Goal: Task Accomplishment & Management: Use online tool/utility

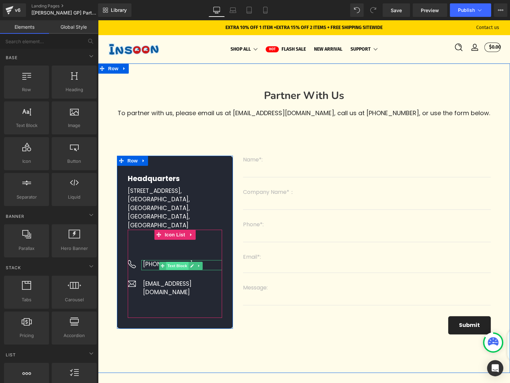
click at [174, 267] on span "Text Block" at bounding box center [177, 266] width 22 height 8
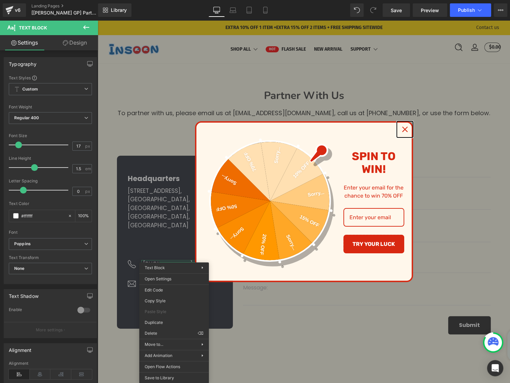
click at [403, 131] on icon "close icon" at bounding box center [404, 129] width 5 height 5
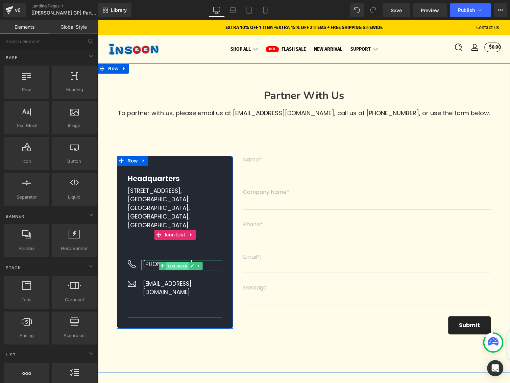
click at [177, 265] on span "Text Block" at bounding box center [177, 266] width 22 height 8
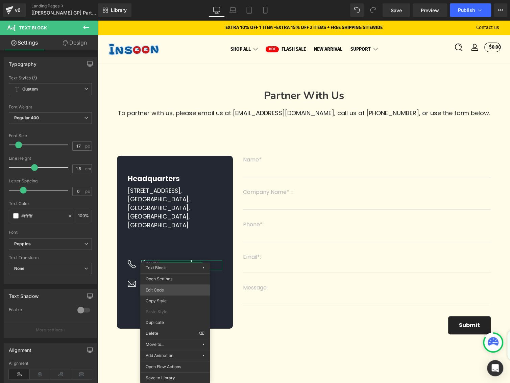
click at [170, 0] on div "Text Block You are previewing how the will restyle your page. You can not edit …" at bounding box center [255, 0] width 510 height 0
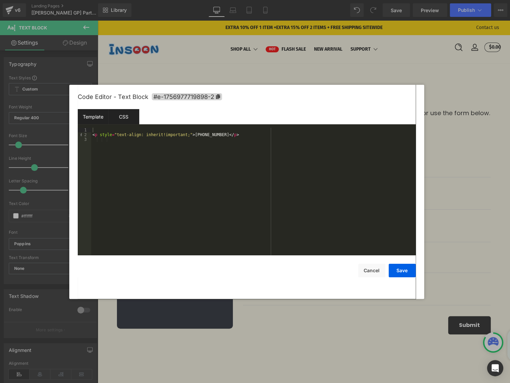
click at [120, 118] on div "CSS" at bounding box center [123, 116] width 31 height 15
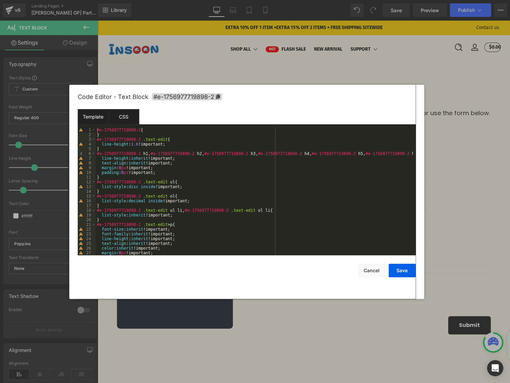
click at [96, 118] on div "Template" at bounding box center [93, 116] width 31 height 15
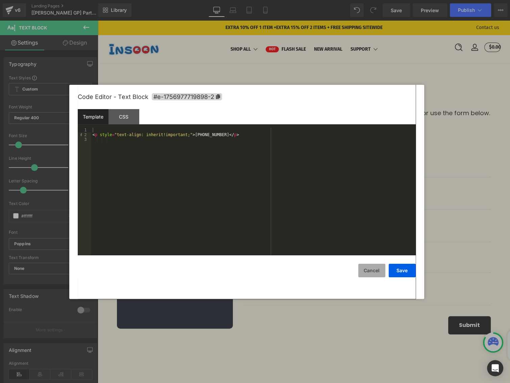
click at [366, 270] on button "Cancel" at bounding box center [371, 271] width 27 height 14
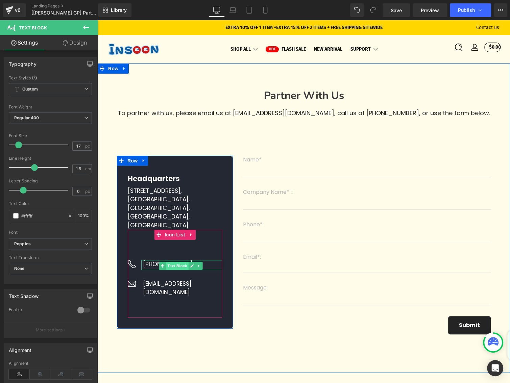
click at [177, 267] on span "Text Block" at bounding box center [177, 266] width 22 height 8
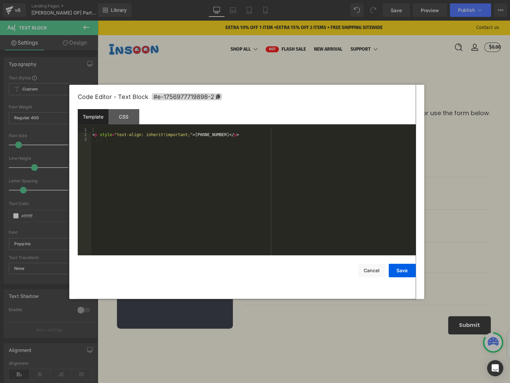
click at [172, 0] on div "Text Block You are previewing how the will restyle your page. You can not edit …" at bounding box center [255, 0] width 510 height 0
click at [124, 123] on div "CSS" at bounding box center [123, 116] width 31 height 15
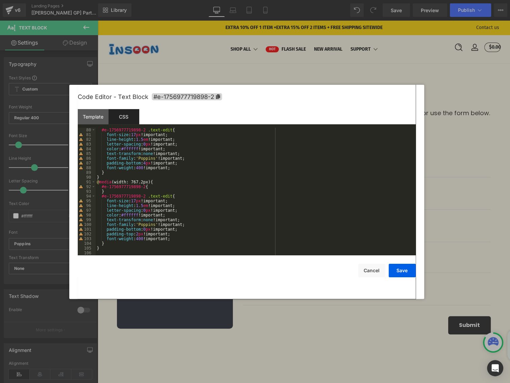
scroll to position [374, 0]
click at [157, 182] on div "#e-1756977719898-2 .text-edit { font-size : 17 px !important; line-height : 1.5…" at bounding box center [254, 197] width 317 height 138
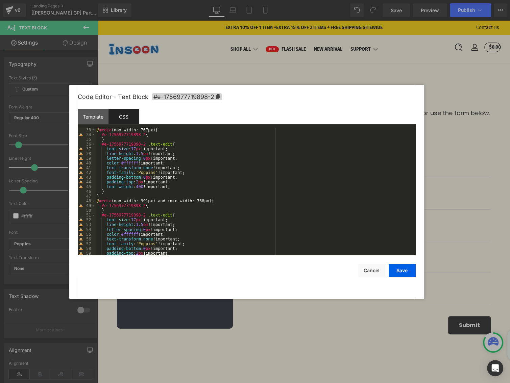
scroll to position [131, 0]
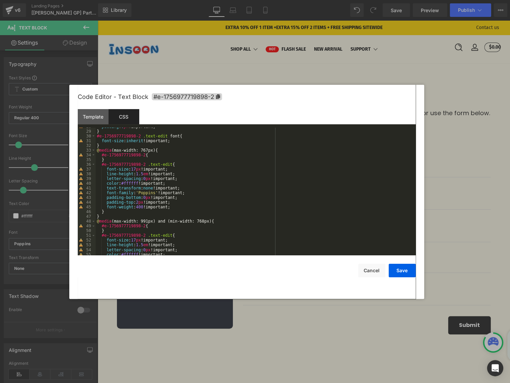
click at [110, 213] on div "padding : 0 px !important; } #e-1756977719898-2 .text-edit font { font-size : i…" at bounding box center [254, 193] width 317 height 138
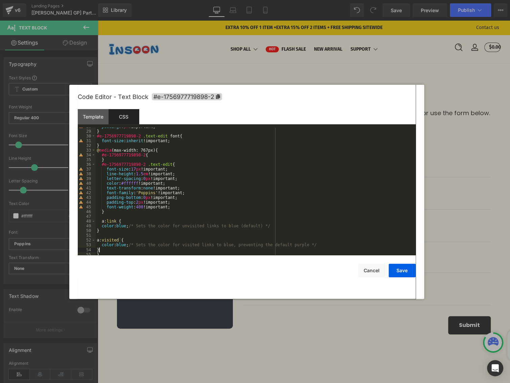
scroll to position [152, 0]
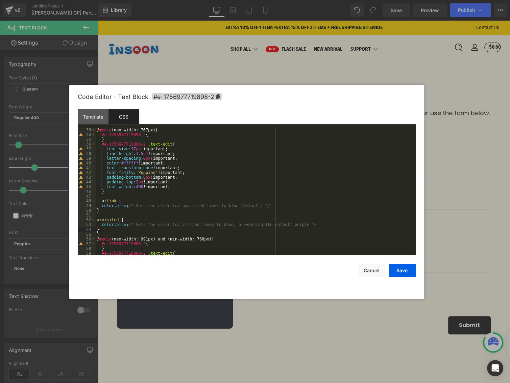
click at [109, 221] on div "} @ media (max-width: 767px) { #e-1756977719898-2 { } #e-1756977719898-2 .text-…" at bounding box center [254, 192] width 317 height 138
click at [105, 211] on div "} @ media (max-width: 767px) { #e-1756977719898-2 { } #e-1756977719898-2 .text-…" at bounding box center [254, 192] width 317 height 138
click at [121, 162] on div "} @ media (max-width: 767px) { #e-1756977719898-2 { } #e-1756977719898-2 .text-…" at bounding box center [254, 192] width 317 height 138
click at [120, 205] on div "} @ media (max-width: 767px) { #e-1756977719898-2 { } #e-1756977719898-2 .text-…" at bounding box center [254, 192] width 317 height 138
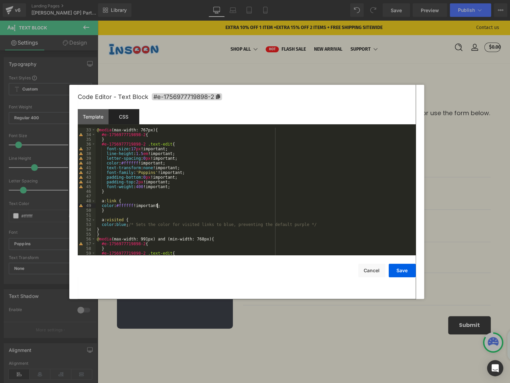
click at [118, 224] on div "} @ media (max-width: 767px) { #e-1756977719898-2 { } #e-1756977719898-2 .text-…" at bounding box center [254, 192] width 317 height 138
click at [115, 230] on div "} @ media (max-width: 767px) { #e-1756977719898-2 { } #e-1756977719898-2 .text-…" at bounding box center [254, 192] width 317 height 138
click at [399, 267] on button "Save" at bounding box center [402, 271] width 27 height 14
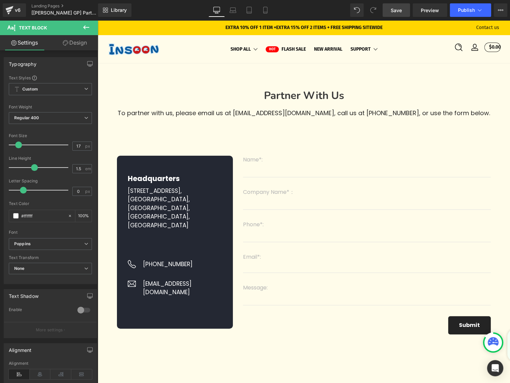
click at [400, 11] on span "Save" at bounding box center [396, 10] width 11 height 7
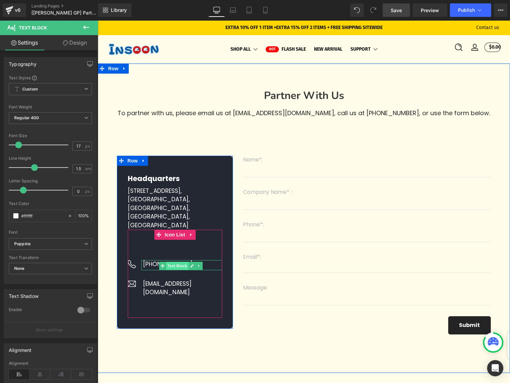
click at [174, 267] on span "Text Block" at bounding box center [177, 266] width 22 height 8
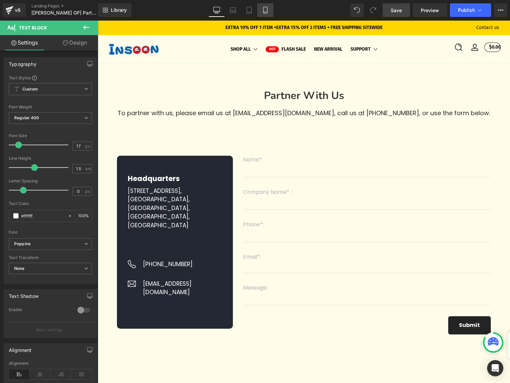
click at [265, 7] on icon at bounding box center [265, 10] width 7 height 7
type input "100"
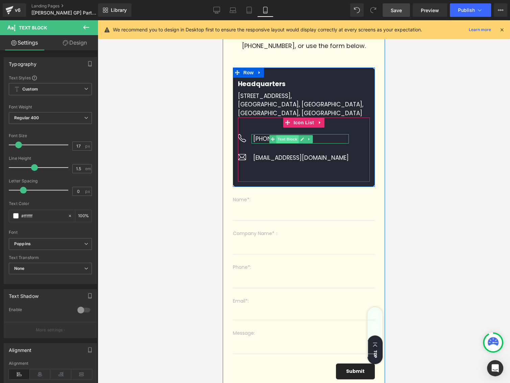
click at [284, 143] on span "Text Block" at bounding box center [287, 139] width 22 height 8
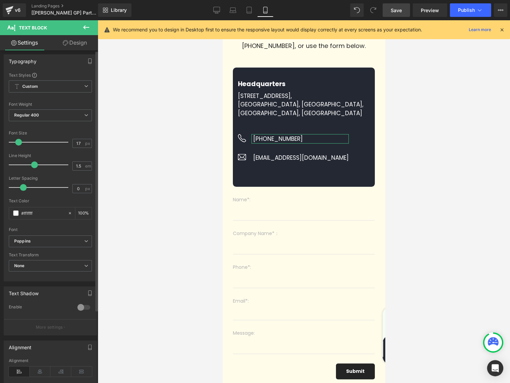
scroll to position [0, 0]
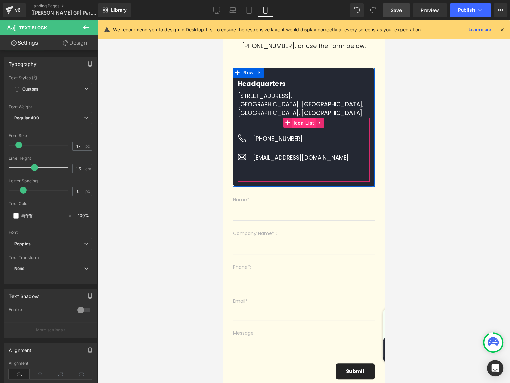
click at [298, 128] on span "Icon List" at bounding box center [304, 123] width 24 height 10
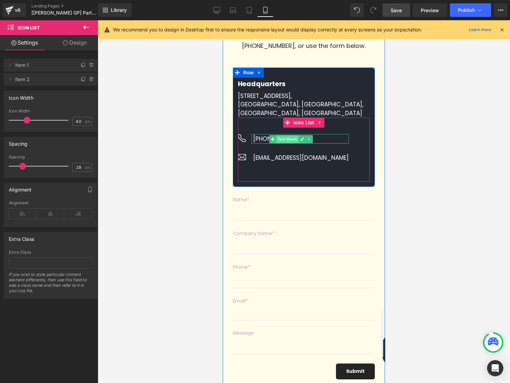
click at [288, 143] on span "Text Block" at bounding box center [287, 139] width 22 height 8
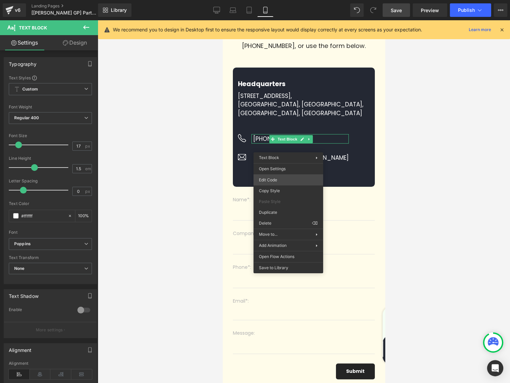
click at [274, 0] on div "Text Block You are previewing how the will restyle your page. You can not edit …" at bounding box center [255, 0] width 510 height 0
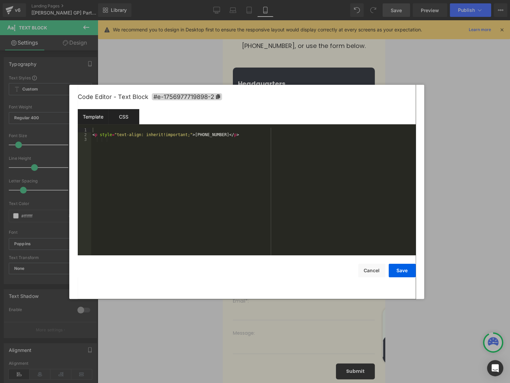
click at [116, 113] on div "CSS" at bounding box center [123, 116] width 31 height 15
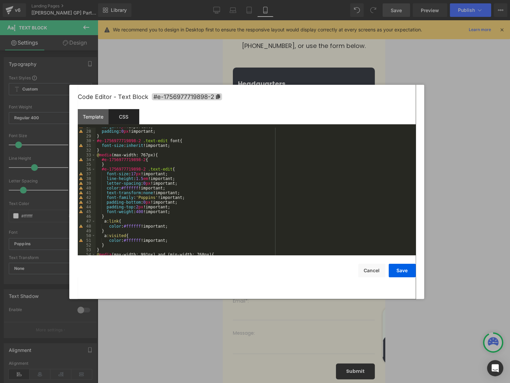
scroll to position [147, 0]
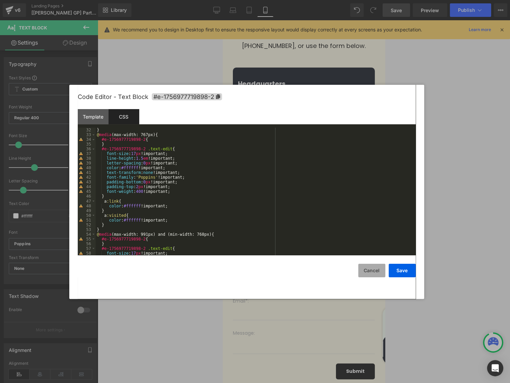
click at [378, 270] on button "Cancel" at bounding box center [371, 271] width 27 height 14
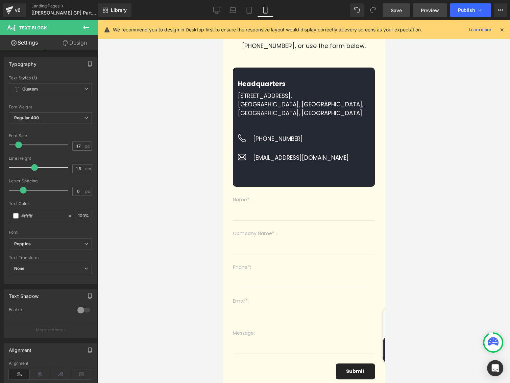
click at [437, 13] on span "Preview" at bounding box center [430, 10] width 18 height 7
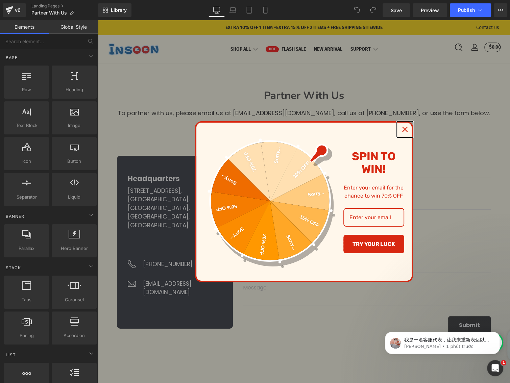
click at [403, 131] on icon "close icon" at bounding box center [404, 129] width 5 height 5
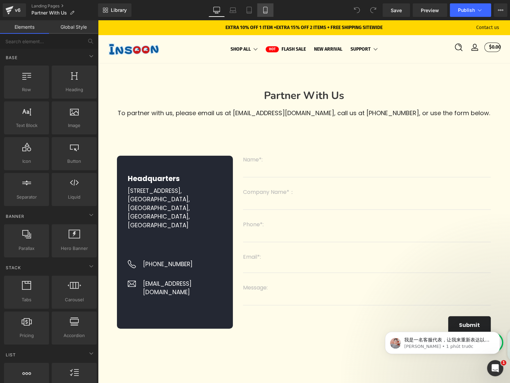
click at [262, 9] on icon at bounding box center [265, 10] width 7 height 7
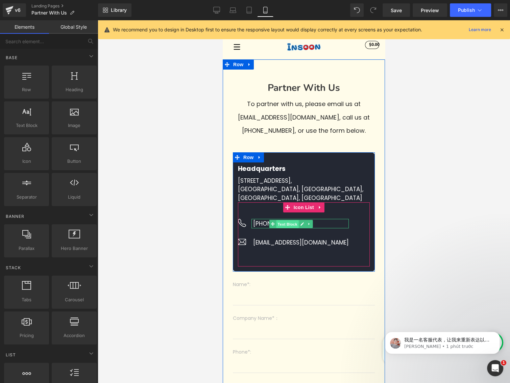
click at [285, 228] on span "Text Block" at bounding box center [287, 224] width 22 height 8
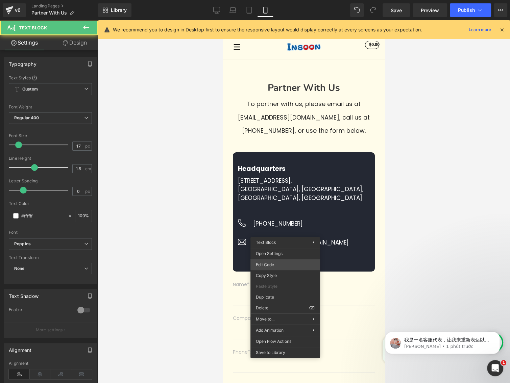
click at [264, 0] on div "Text Block You are previewing how the will restyle your page. You can not edit …" at bounding box center [255, 0] width 510 height 0
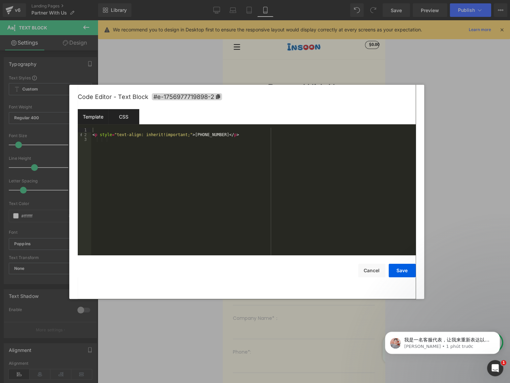
click at [124, 123] on div "CSS" at bounding box center [123, 116] width 31 height 15
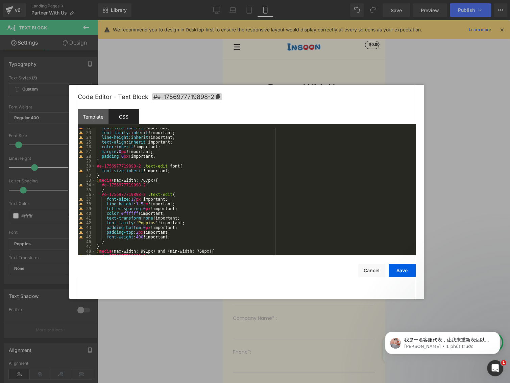
scroll to position [142, 0]
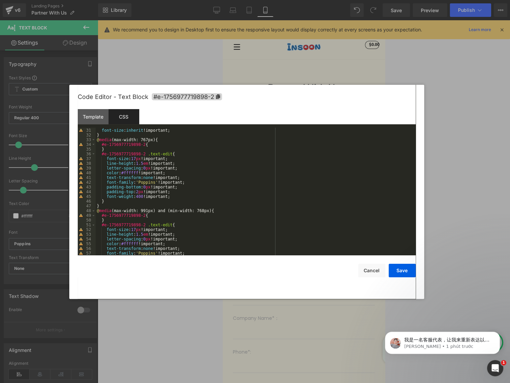
click at [178, 199] on div "#e-1756977719898-2 .text-edit font { font-size : inherit !important; } @ media …" at bounding box center [254, 192] width 317 height 138
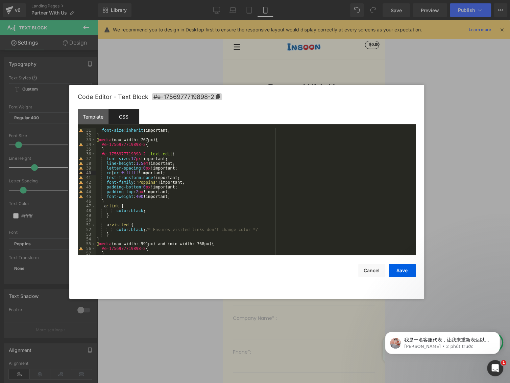
click at [113, 172] on div "#e-1756977719898-2 .text-edit font { font-size : inherit !important; } @ media …" at bounding box center [254, 192] width 317 height 138
click at [132, 213] on div "#e-1756977719898-2 .text-edit font { font-size : inherit !important; } @ media …" at bounding box center [254, 192] width 317 height 138
click at [401, 270] on button "Save" at bounding box center [402, 271] width 27 height 14
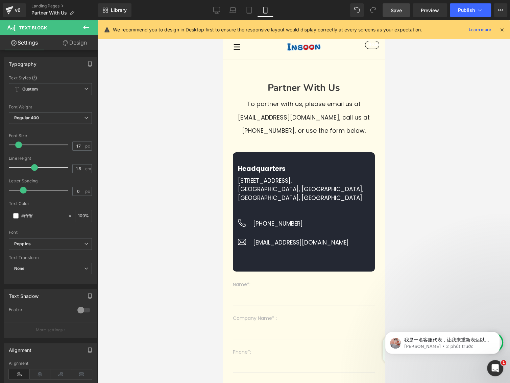
click at [397, 9] on span "Save" at bounding box center [396, 10] width 11 height 7
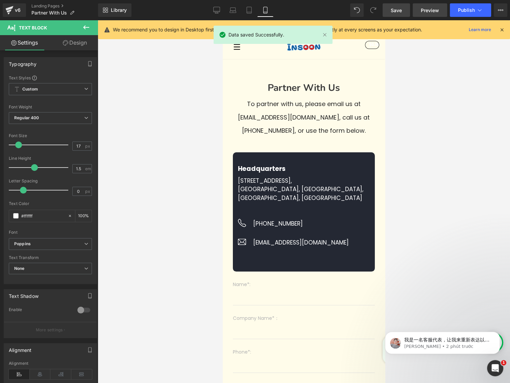
click at [429, 9] on span "Preview" at bounding box center [430, 10] width 18 height 7
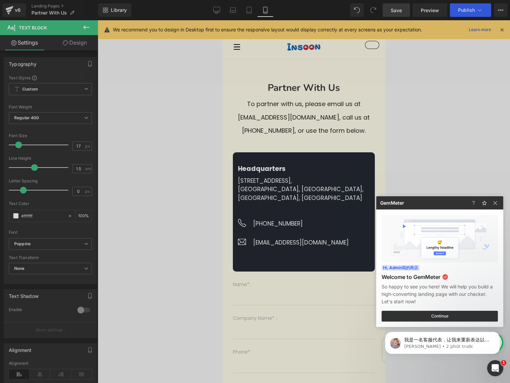
click at [496, 205] on img at bounding box center [495, 203] width 8 height 8
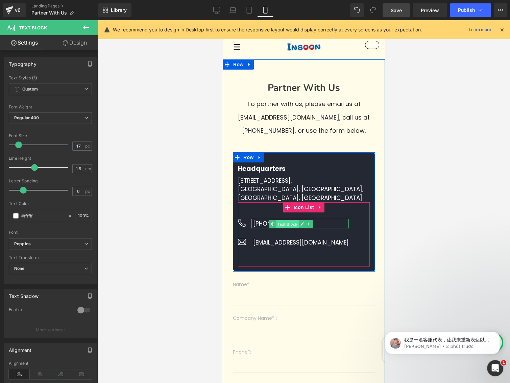
click at [283, 228] on span "Text Block" at bounding box center [287, 224] width 22 height 8
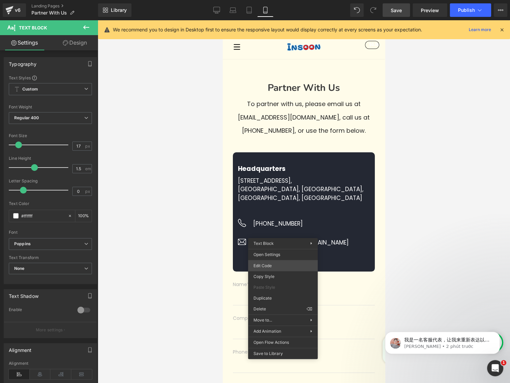
click at [270, 0] on div "Text Block You are previewing how the will restyle your page. You can not edit …" at bounding box center [255, 0] width 510 height 0
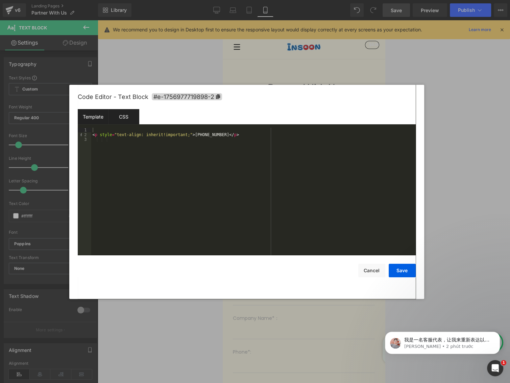
click at [126, 116] on div "CSS" at bounding box center [123, 116] width 31 height 15
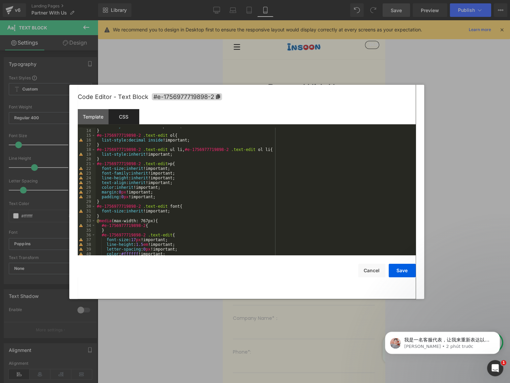
scroll to position [121, 0]
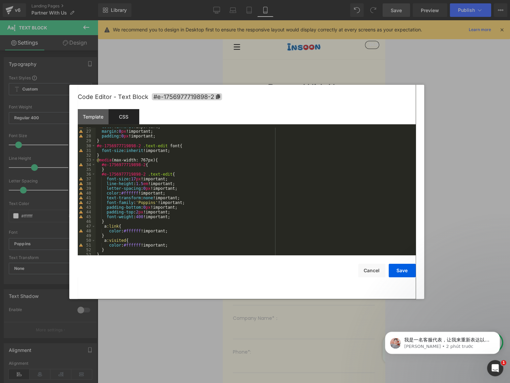
click at [142, 173] on div "color : inherit !important; margin : 0 px !important; padding : 0 px !important…" at bounding box center [254, 193] width 317 height 138
click at [115, 229] on div "color : inherit !important; margin : 0 px !important; padding : 0 px !important…" at bounding box center [254, 193] width 317 height 138
paste textarea
click at [394, 273] on button "Save" at bounding box center [402, 271] width 27 height 14
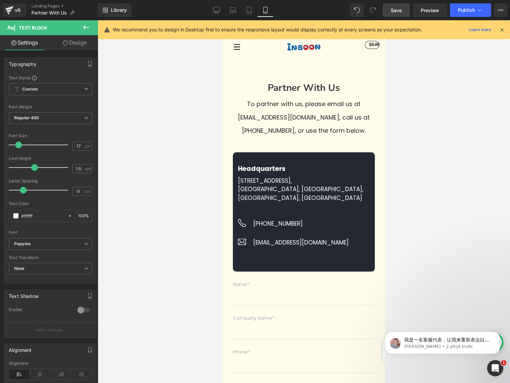
click at [391, 8] on span "Save" at bounding box center [396, 10] width 11 height 7
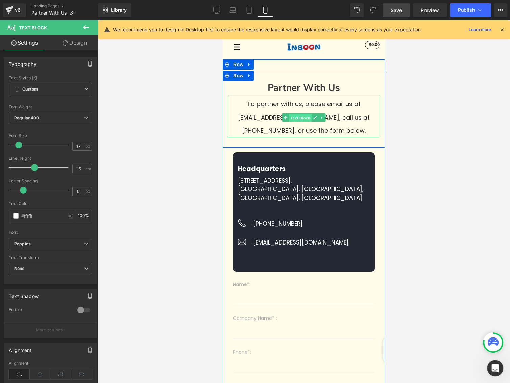
click at [296, 119] on span "Text Block" at bounding box center [300, 118] width 22 height 8
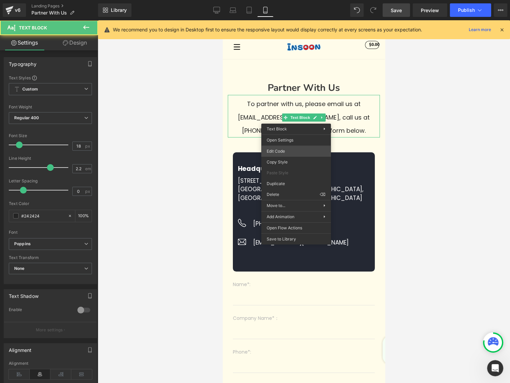
click at [281, 0] on div "Text Block You are previewing how the will restyle your page. You can not edit …" at bounding box center [255, 0] width 510 height 0
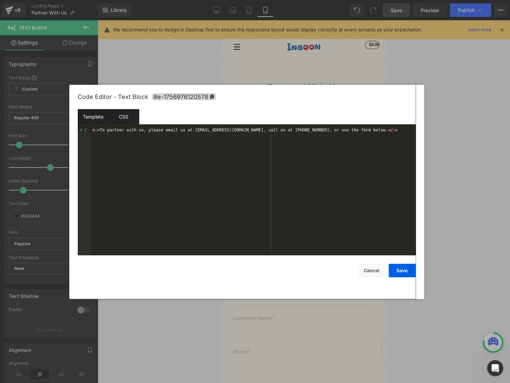
click at [125, 117] on div "CSS" at bounding box center [123, 116] width 31 height 15
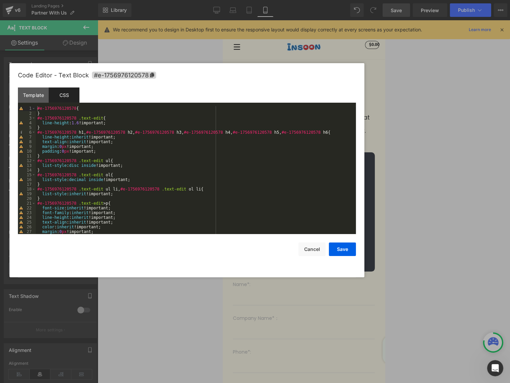
drag, startPoint x: 261, startPoint y: 96, endPoint x: 190, endPoint y: 72, distance: 75.0
click at [190, 72] on div "Code Editor - Text Block #e-1756976120578" at bounding box center [187, 75] width 338 height 24
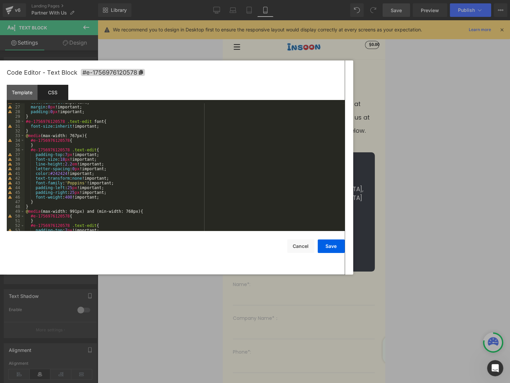
click at [43, 202] on div "color : inherit !important; margin : 0 px !important; padding : 0 px !important…" at bounding box center [183, 169] width 317 height 138
click at [301, 247] on button "Cancel" at bounding box center [300, 247] width 27 height 14
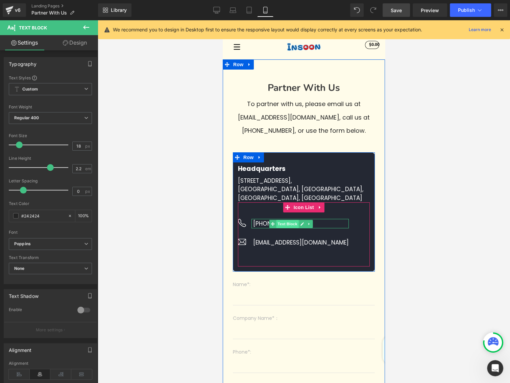
click at [283, 228] on span "Text Block" at bounding box center [287, 224] width 22 height 8
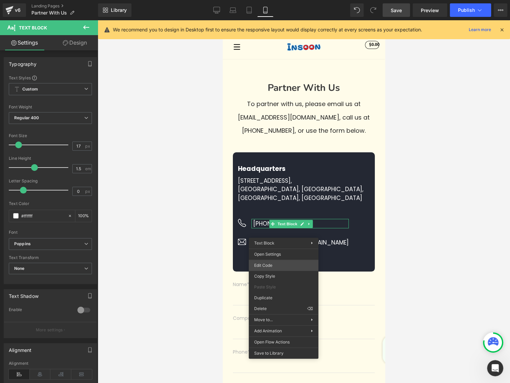
click at [267, 0] on div "Text Block You are previewing how the will restyle your page. You can not edit …" at bounding box center [255, 0] width 510 height 0
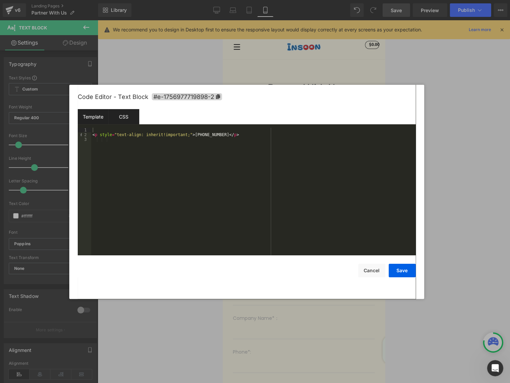
click at [122, 117] on div "CSS" at bounding box center [123, 116] width 31 height 15
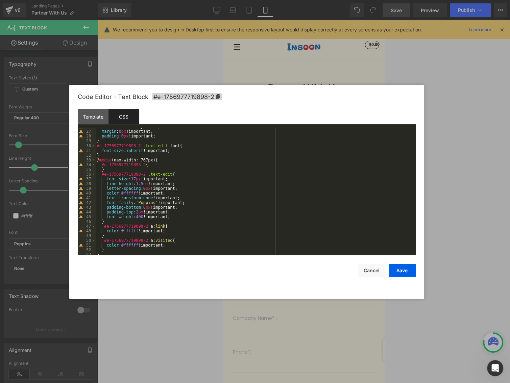
click at [159, 162] on div "color : inherit !important; margin : 0 px !important; padding : 0 px !important…" at bounding box center [254, 193] width 317 height 138
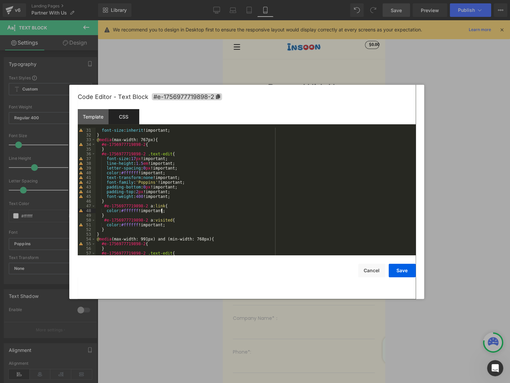
click at [169, 209] on div "#e-1756977719898-2 .text-edit font { font-size : inherit !important; } @ media …" at bounding box center [254, 192] width 317 height 138
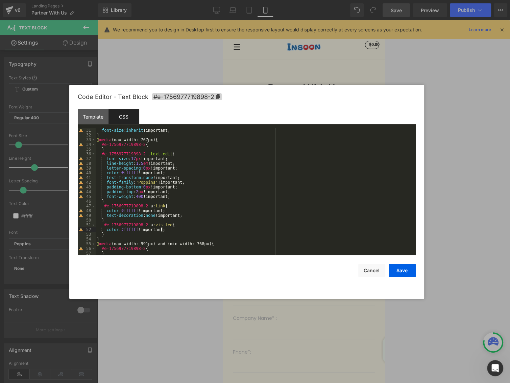
click at [175, 231] on div "#e-1756977719898-2 .text-edit font { font-size : inherit !important; } @ media …" at bounding box center [254, 192] width 317 height 138
click at [104, 241] on div "#e-1756977719898-2 .text-edit font { font-size : inherit !important; } @ media …" at bounding box center [254, 192] width 317 height 138
click at [110, 206] on div "#e-1756977719898-2 .text-edit font { font-size : inherit !important; } @ media …" at bounding box center [254, 192] width 317 height 138
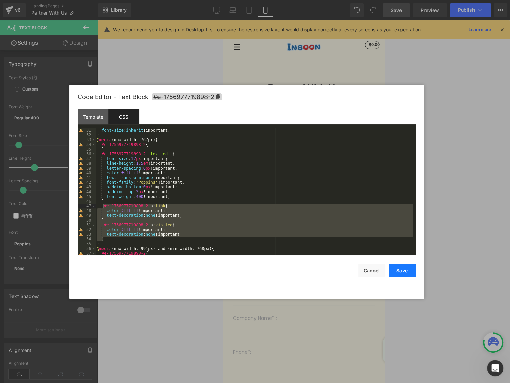
click at [397, 271] on button "Save" at bounding box center [402, 271] width 27 height 14
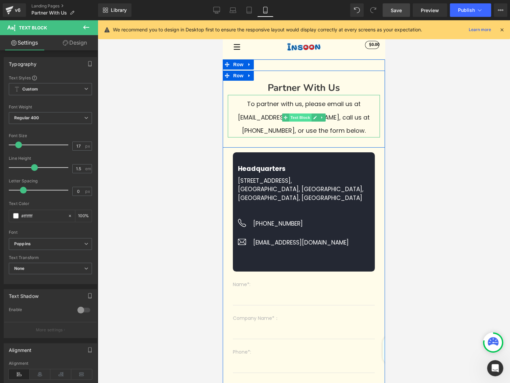
click at [300, 118] on span "Text Block" at bounding box center [300, 118] width 22 height 8
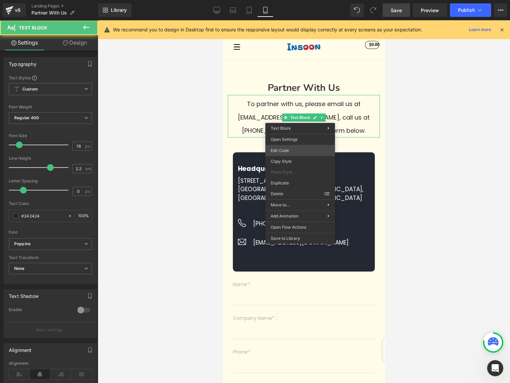
click at [288, 0] on div "Text Block You are previewing how the will restyle your page. You can not edit …" at bounding box center [255, 0] width 510 height 0
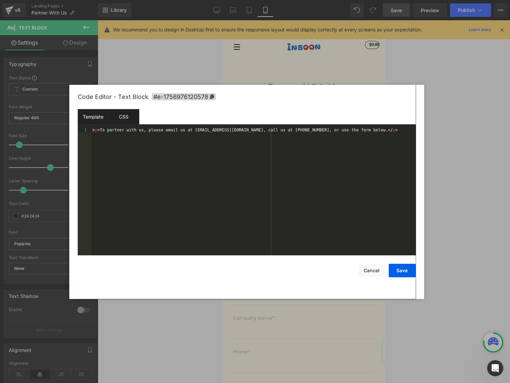
click at [130, 118] on div "CSS" at bounding box center [123, 116] width 31 height 15
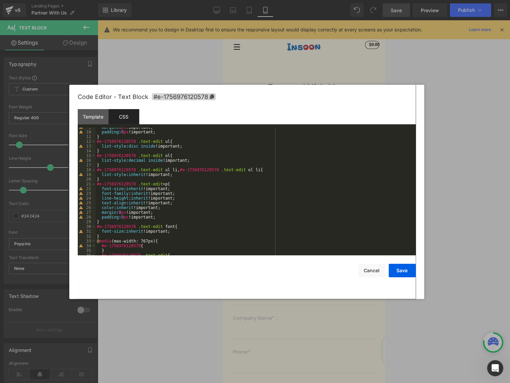
scroll to position [81, 0]
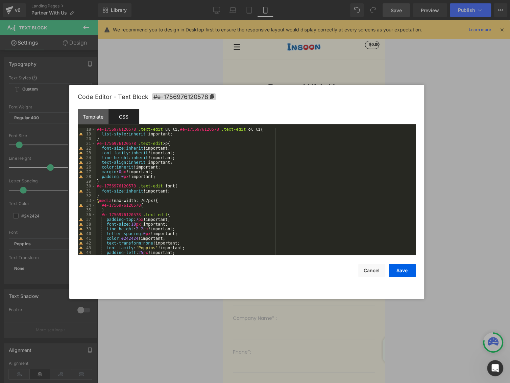
click at [163, 203] on div "#e-1756976120578 .text-edit ul li , #e-1756976120578 .text-edit ol li { list-st…" at bounding box center [254, 196] width 317 height 138
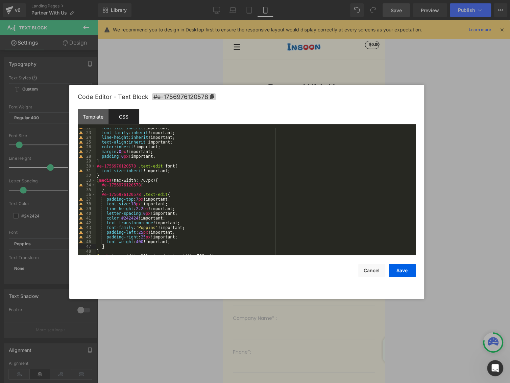
click at [111, 247] on div "font-size : inherit !important; font-family : inherit !important; line-height :…" at bounding box center [254, 195] width 317 height 138
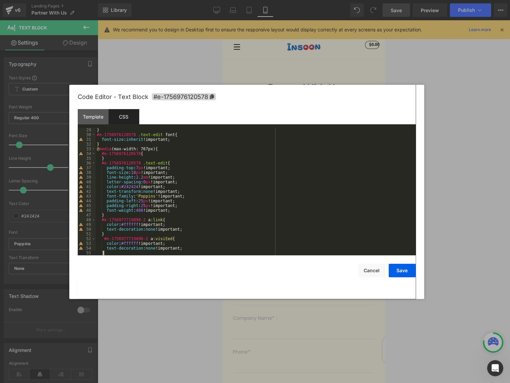
scroll to position [173, 0]
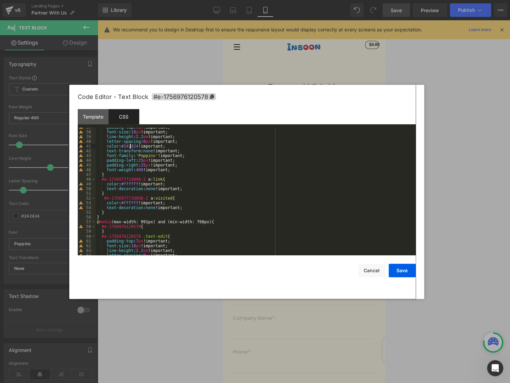
click at [130, 147] on div "padding-top : 7 px !important; font-size : 18 px !important; line-height : 2.2 …" at bounding box center [254, 194] width 317 height 138
click at [131, 184] on div "padding-top : 7 px !important; font-size : 18 px !important; line-height : 2.2 …" at bounding box center [254, 194] width 317 height 138
click at [398, 269] on button "Save" at bounding box center [402, 271] width 27 height 14
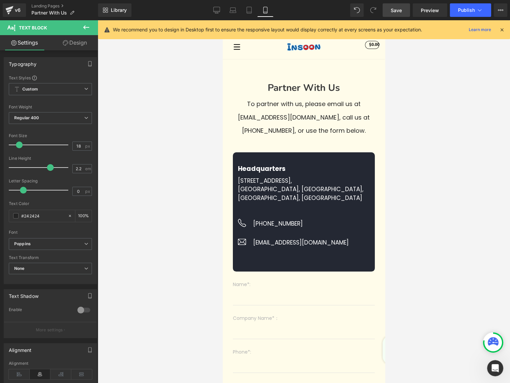
click at [392, 9] on span "Save" at bounding box center [396, 10] width 11 height 7
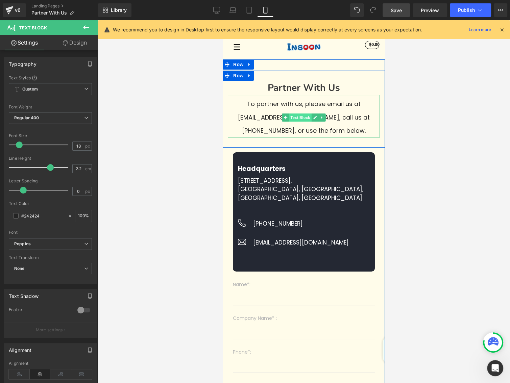
click at [299, 119] on span "Text Block" at bounding box center [300, 118] width 22 height 8
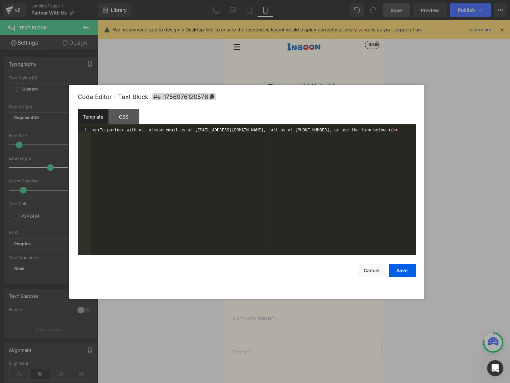
click at [286, 0] on div "Text Block You are previewing how the will restyle your page. You can not edit …" at bounding box center [255, 0] width 510 height 0
click at [125, 118] on div "CSS" at bounding box center [123, 116] width 31 height 15
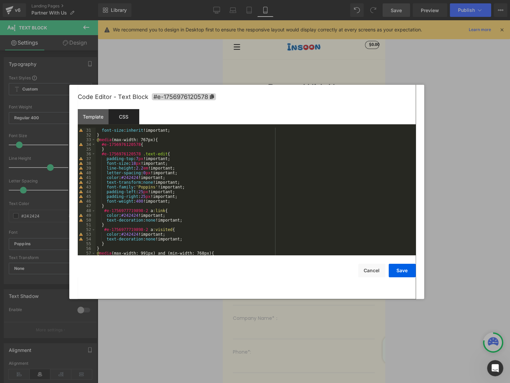
scroll to position [142, 0]
click at [210, 96] on icon at bounding box center [211, 96] width 5 height 5
click at [143, 212] on div "#e-1756976120578 .text-edit font { font-size : inherit !important; } @ media (m…" at bounding box center [254, 192] width 317 height 138
click at [144, 230] on div "#e-1756976120578 .text-edit font { font-size : inherit !important; } @ media (m…" at bounding box center [254, 192] width 317 height 138
click at [408, 270] on button "Save" at bounding box center [402, 271] width 27 height 14
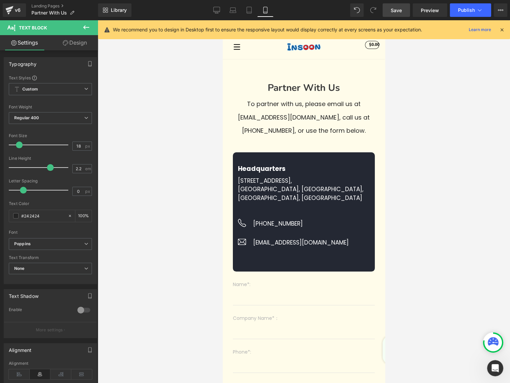
click at [400, 10] on span "Save" at bounding box center [396, 10] width 11 height 7
